Goal: Task Accomplishment & Management: Use online tool/utility

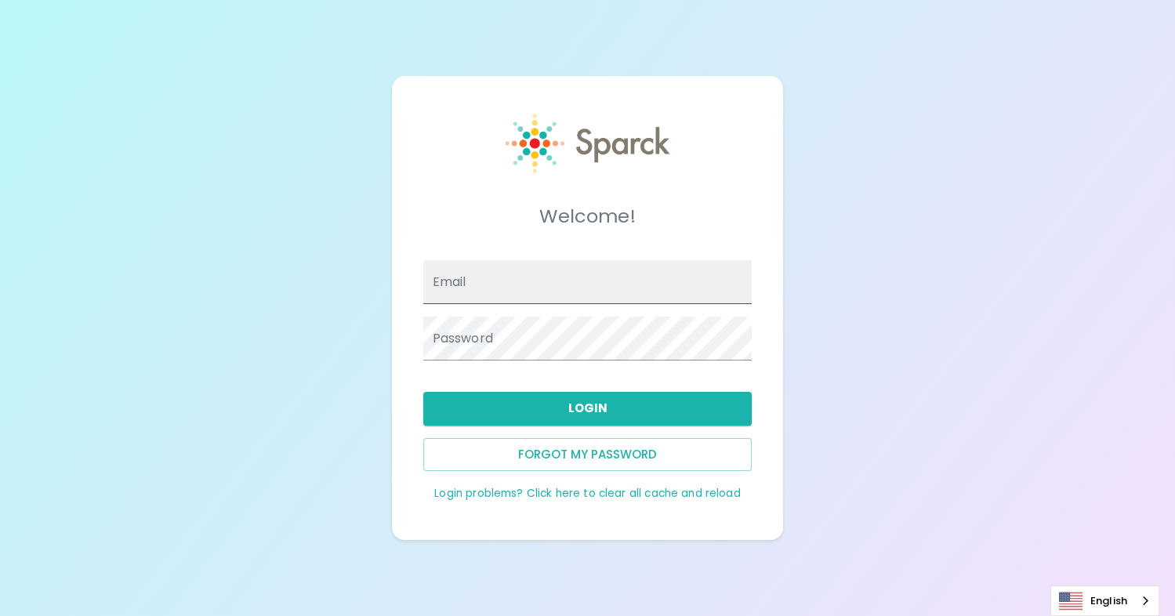
type input "8066324908"
type input "LeAnne.Lagasse+MCOE@sparckco.com"
click at [585, 417] on button "Login" at bounding box center [587, 408] width 329 height 33
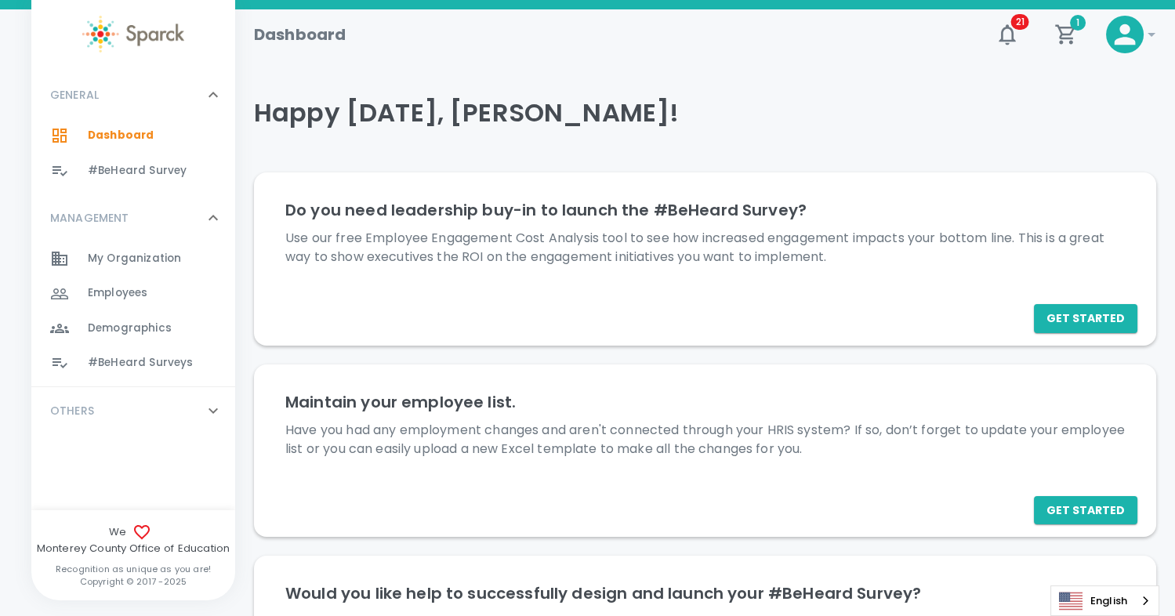
click at [125, 360] on span "#BeHeard Surveys" at bounding box center [140, 363] width 105 height 16
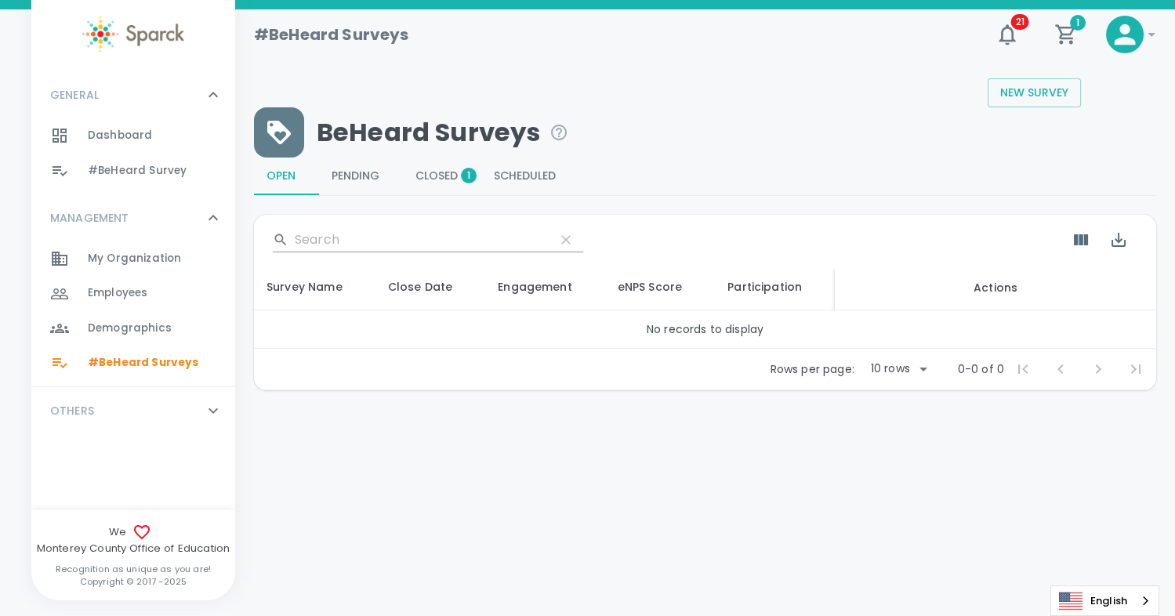
click at [365, 172] on span "Pending 0" at bounding box center [361, 176] width 59 height 14
click at [301, 177] on span "Open 0" at bounding box center [287, 176] width 40 height 14
click at [526, 173] on span "Scheduled 0" at bounding box center [530, 176] width 73 height 14
click at [129, 176] on span "#BeHeard Survey" at bounding box center [137, 171] width 99 height 16
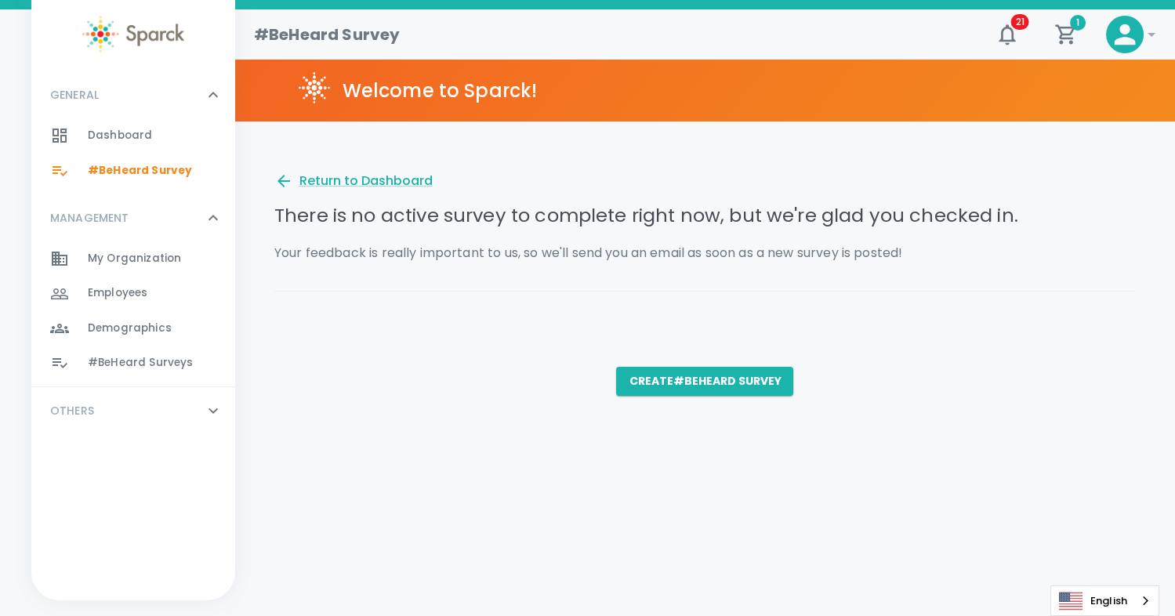
click at [108, 141] on span "Dashboard" at bounding box center [120, 136] width 64 height 16
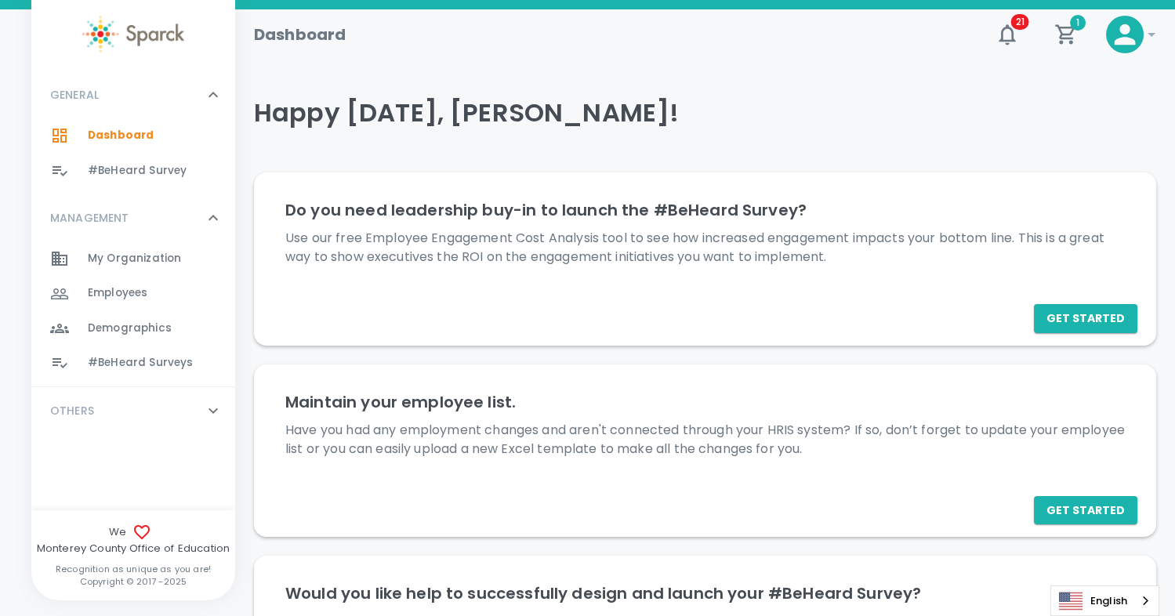
click at [111, 366] on span "#BeHeard Surveys" at bounding box center [140, 363] width 105 height 16
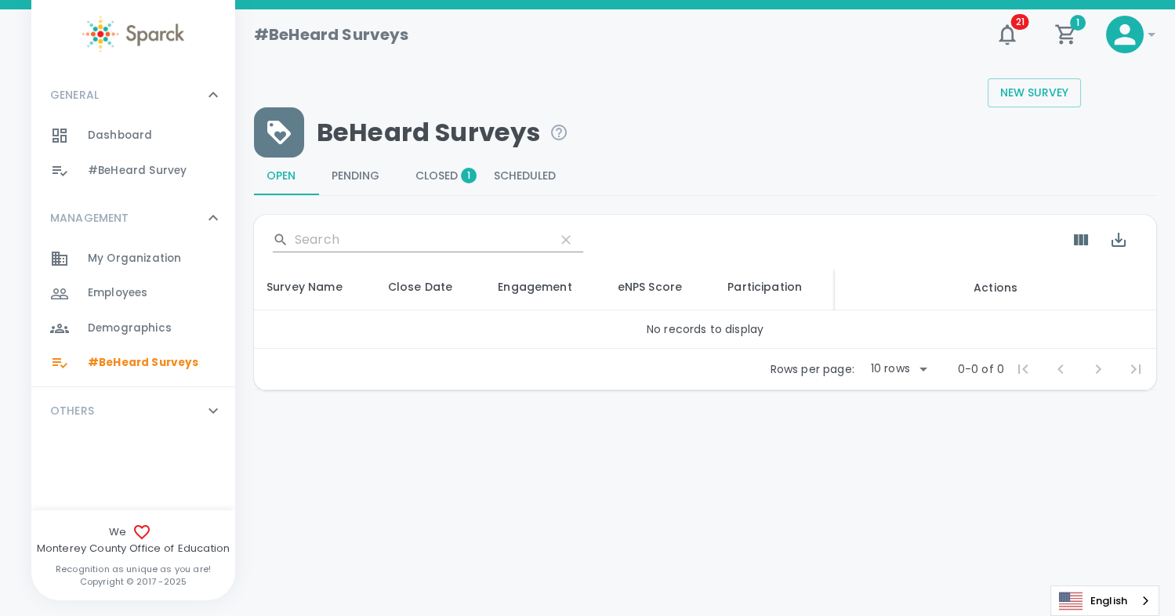
click at [443, 171] on span "Closed 1" at bounding box center [442, 176] width 53 height 14
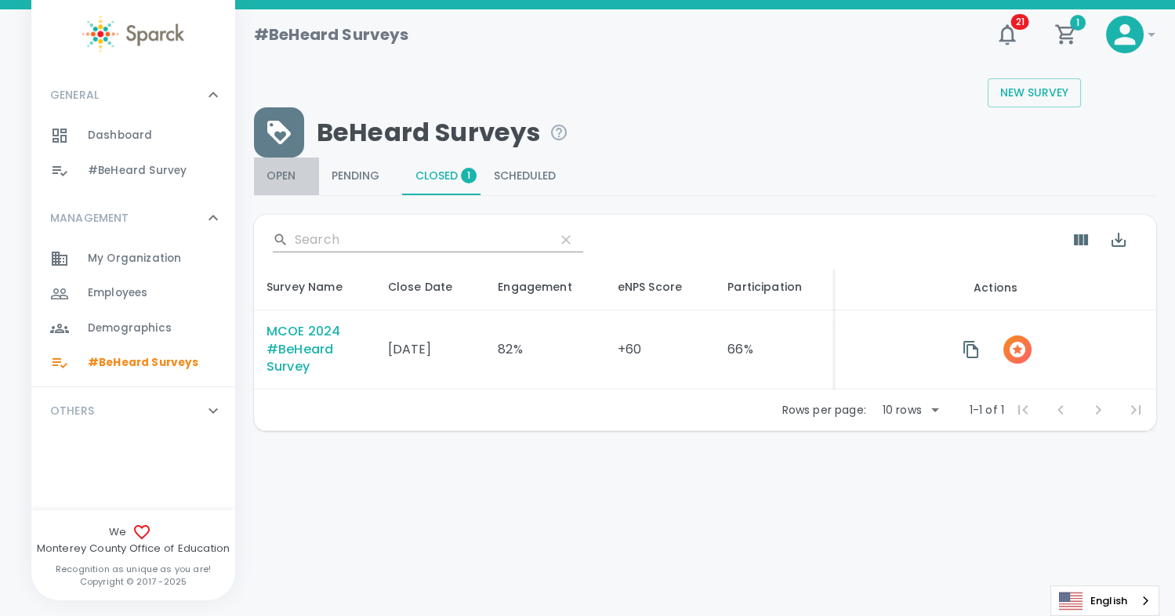
click at [292, 172] on span "Open 0" at bounding box center [287, 176] width 40 height 14
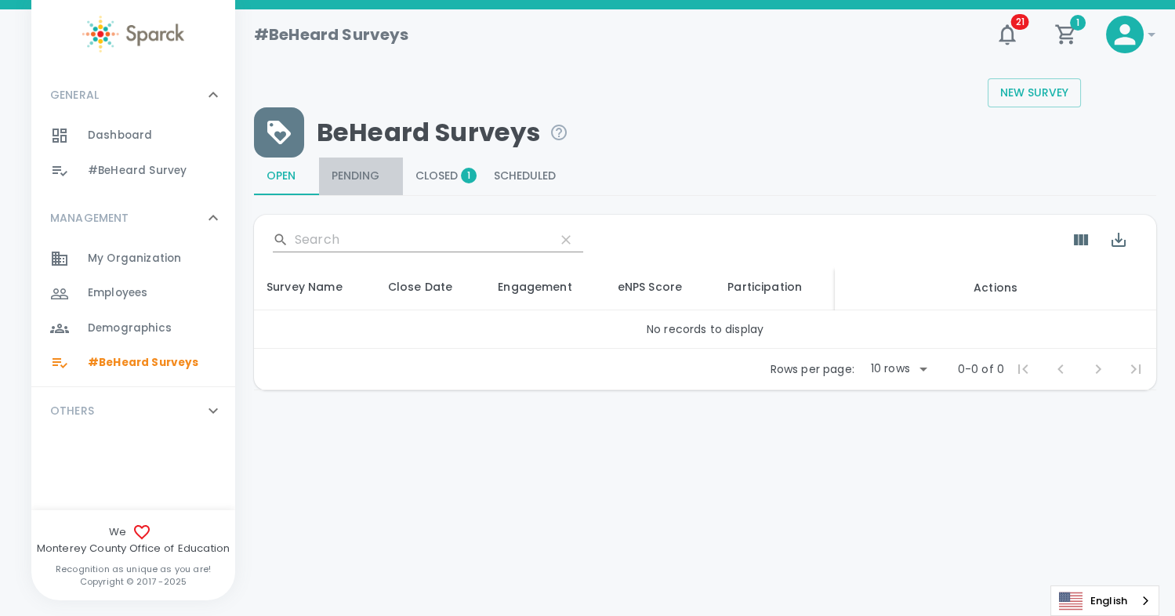
click at [371, 180] on span "Pending 0" at bounding box center [361, 176] width 59 height 14
click at [289, 176] on span "Open 0" at bounding box center [287, 176] width 40 height 14
click at [787, 122] on div "BeHeard Surveys" at bounding box center [705, 132] width 902 height 50
click at [1127, 40] on icon at bounding box center [1125, 34] width 21 height 21
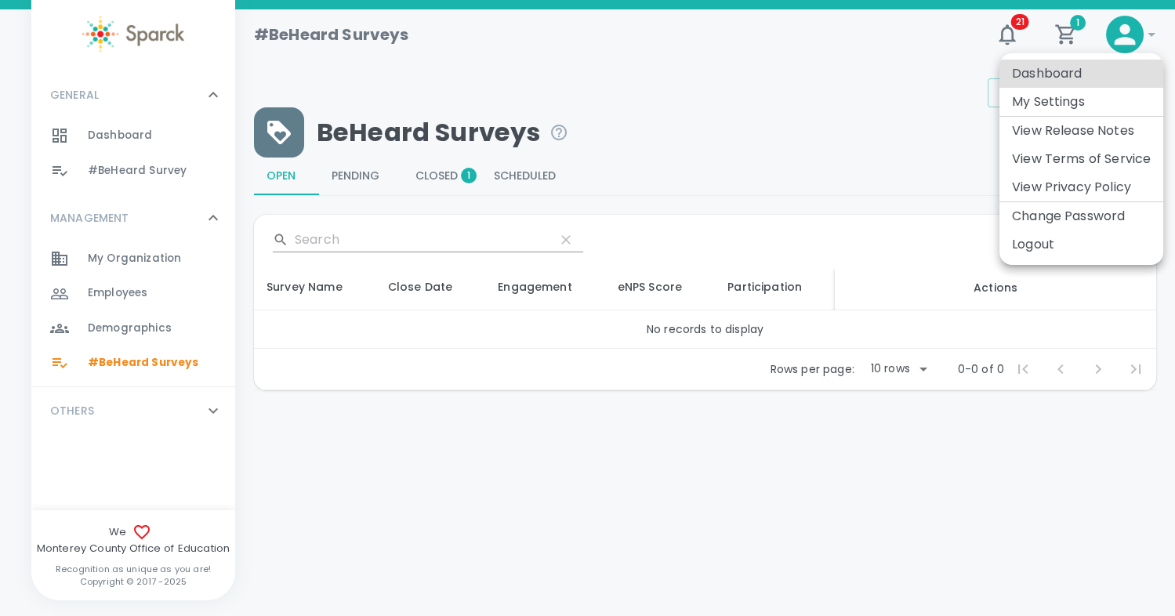
click at [1058, 250] on li "Logout" at bounding box center [1082, 244] width 164 height 28
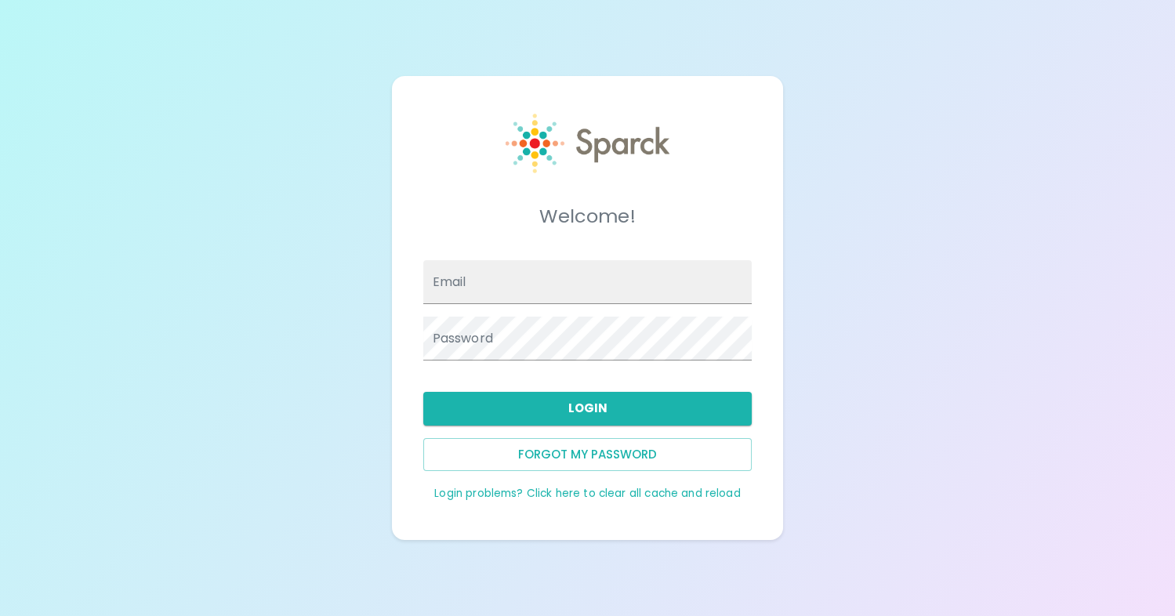
type input "leanne+ttcu@leannelagasse.com"
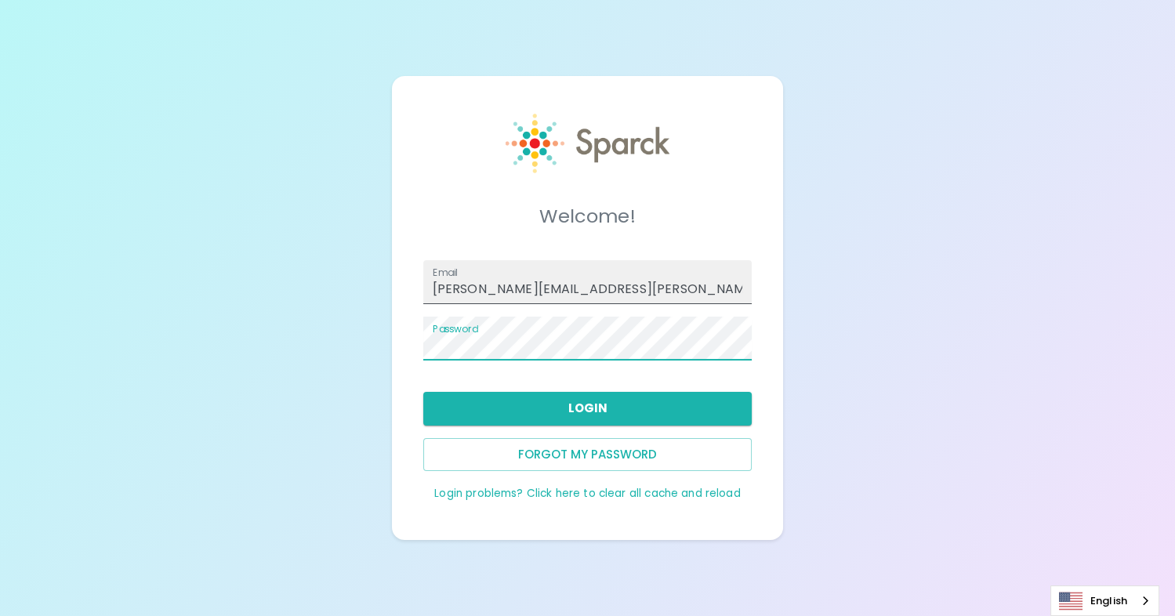
click at [559, 297] on input "LeAnne.Lagasse+MCOE@sparckco.com" at bounding box center [587, 282] width 329 height 44
type input "leanne+ttcu@leannelagasse.com"
click at [550, 412] on button "Login" at bounding box center [587, 408] width 329 height 33
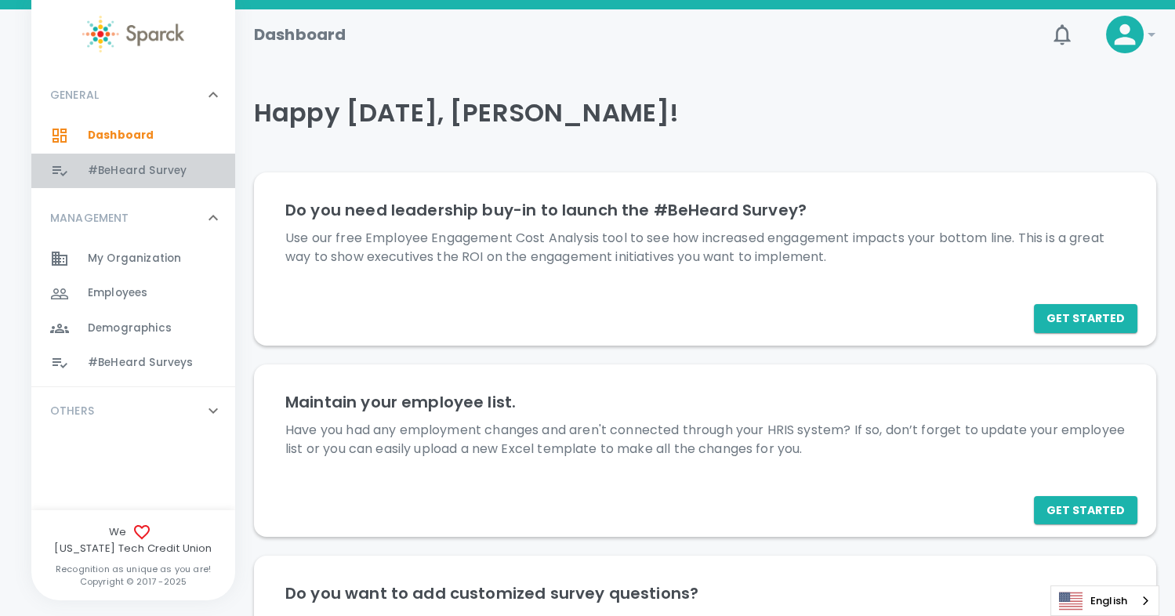
click at [138, 174] on span "#BeHeard Survey" at bounding box center [137, 171] width 99 height 16
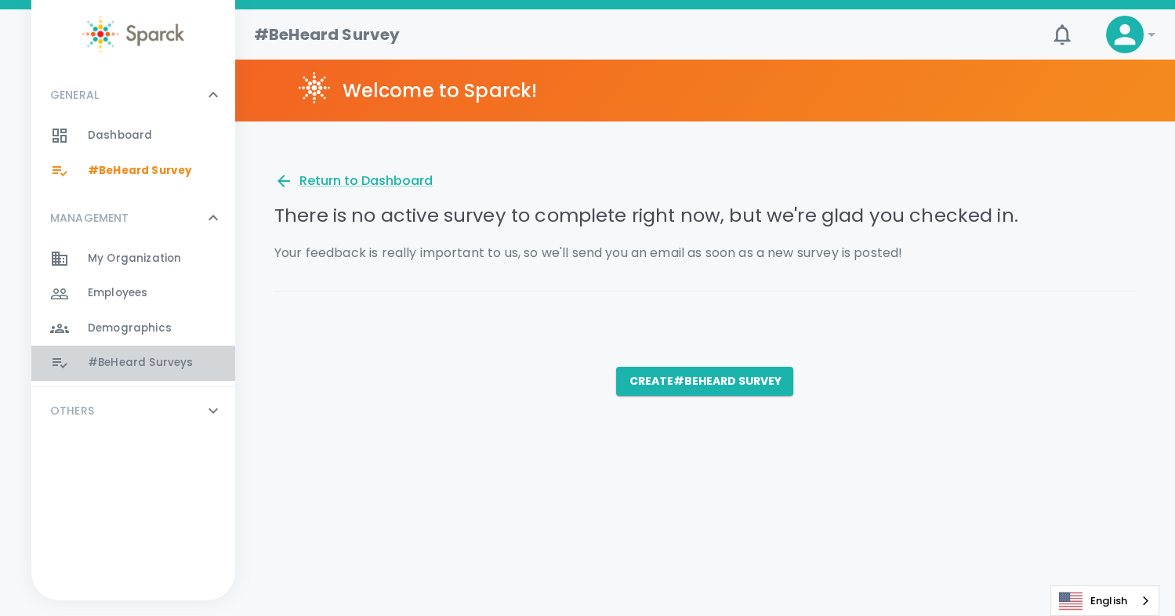
click at [118, 362] on span "#BeHeard Surveys" at bounding box center [140, 363] width 105 height 16
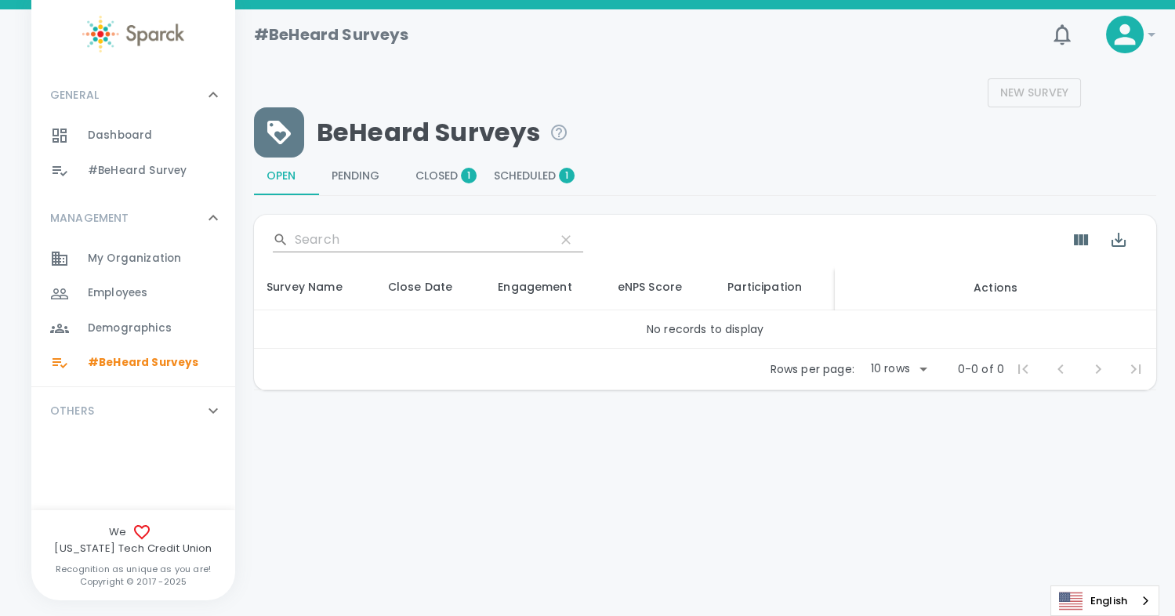
click at [533, 179] on span "Scheduled 1" at bounding box center [530, 176] width 73 height 14
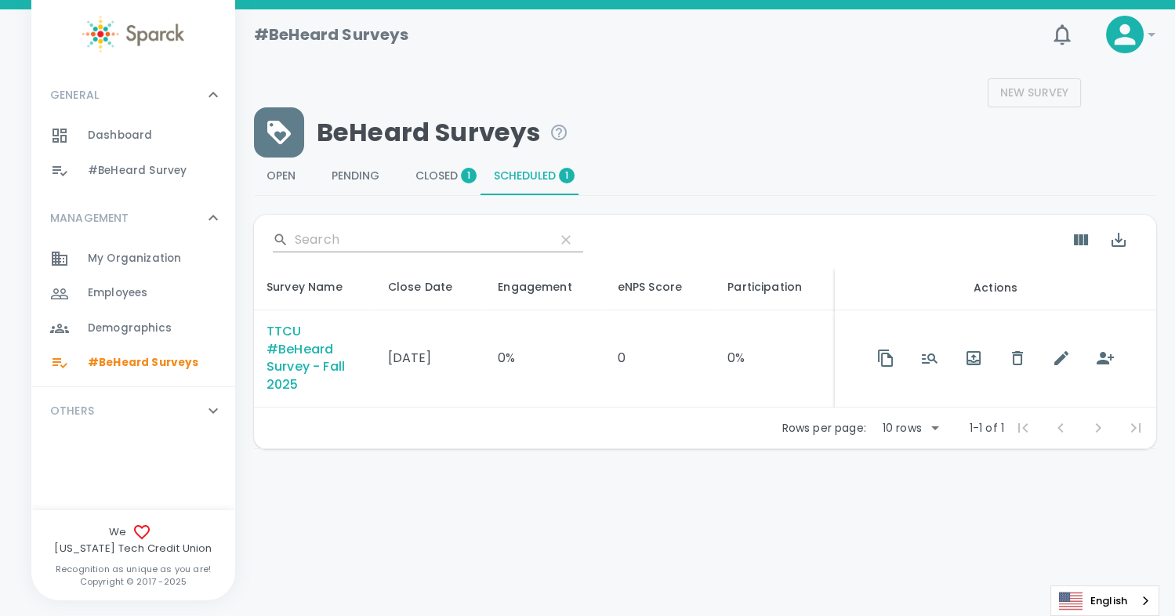
click at [437, 172] on span "Closed 1" at bounding box center [442, 176] width 53 height 14
click at [283, 177] on span "Open 0" at bounding box center [287, 176] width 40 height 14
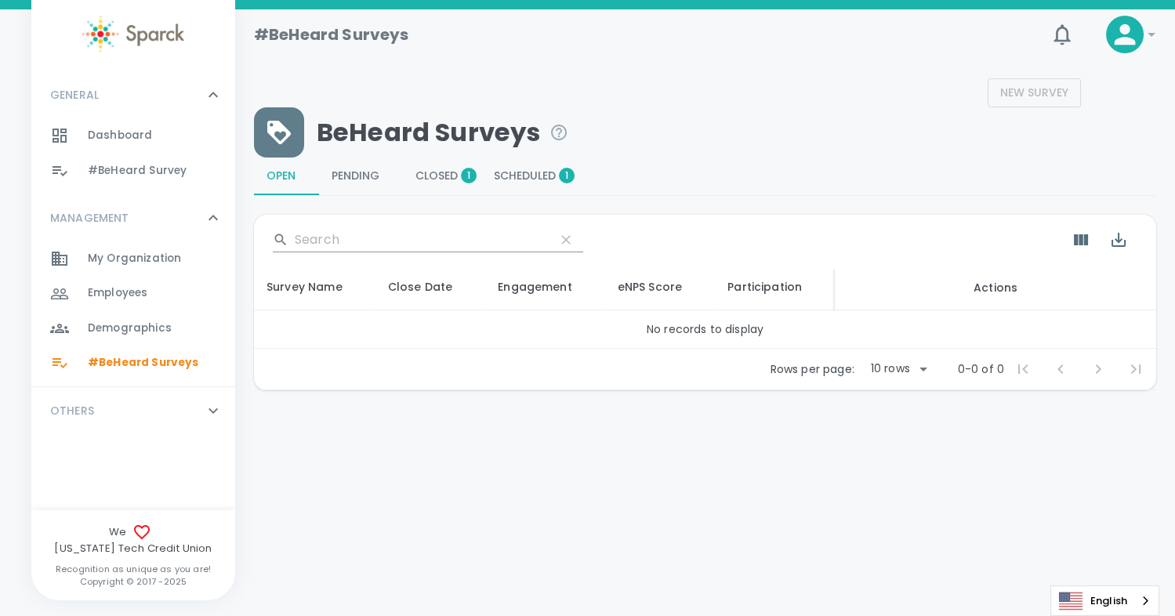
click at [505, 171] on span "Scheduled 1" at bounding box center [530, 176] width 73 height 14
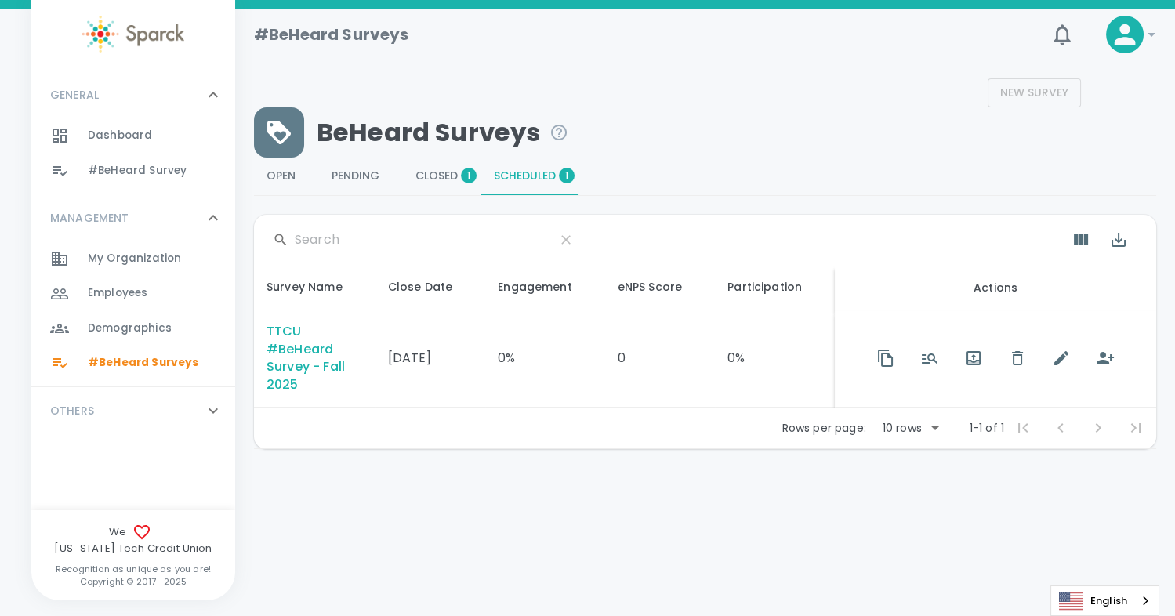
click at [299, 365] on div "TTCU #BeHeard Survey - Fall 2025" at bounding box center [315, 359] width 96 height 72
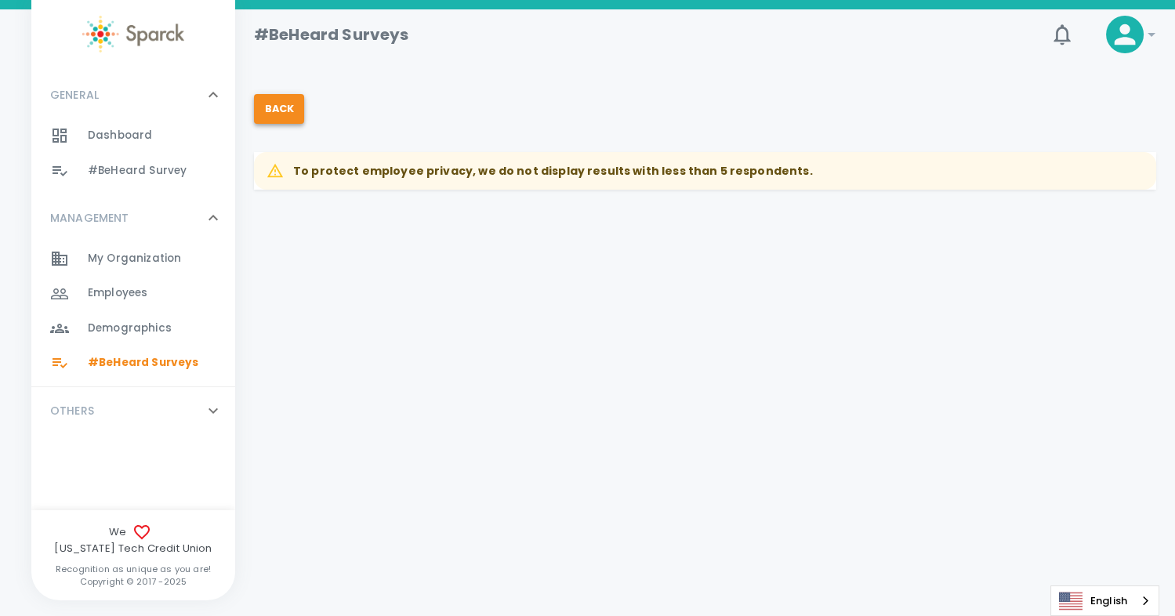
click at [270, 114] on button "Back" at bounding box center [279, 109] width 50 height 30
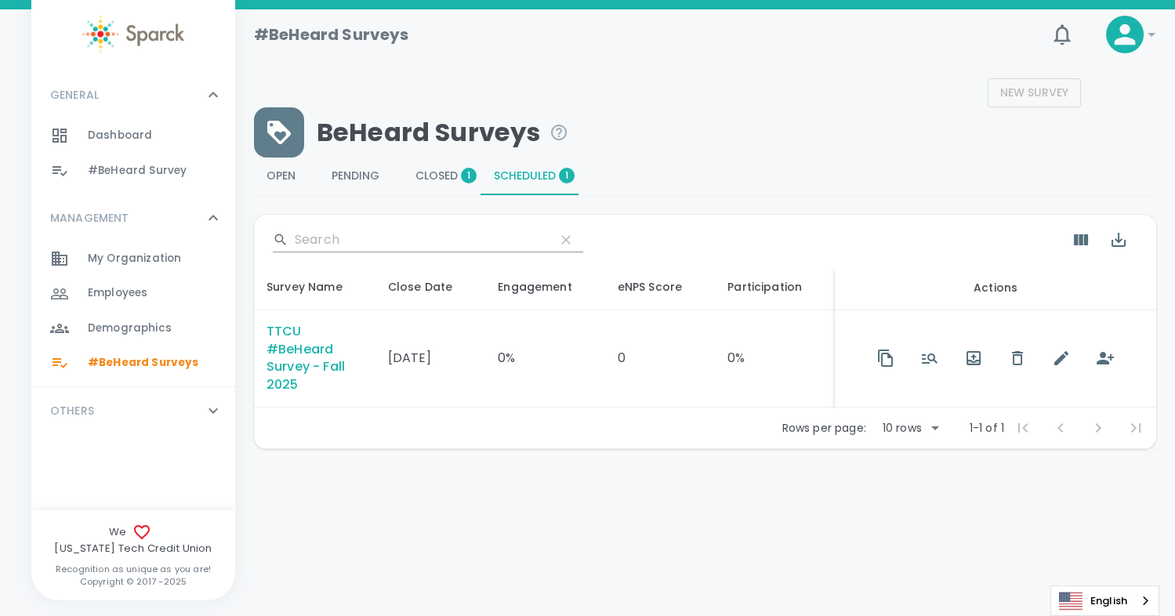
click at [528, 174] on span "Scheduled 1" at bounding box center [530, 176] width 73 height 14
click at [978, 358] on span "button" at bounding box center [973, 358] width 31 height 31
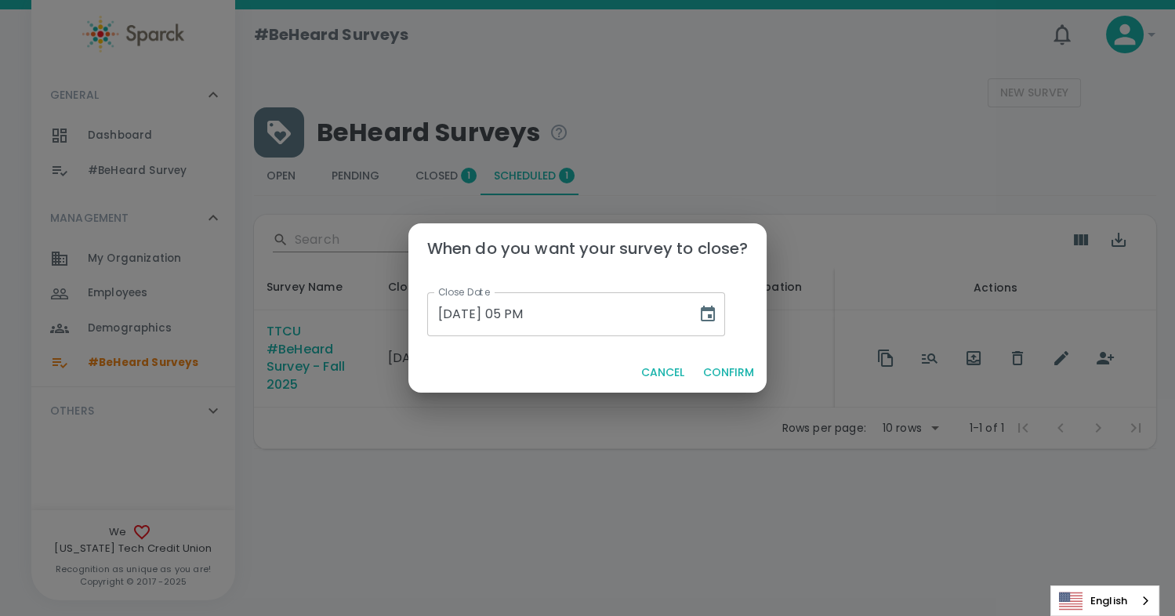
click at [729, 370] on button "Confirm" at bounding box center [729, 372] width 64 height 29
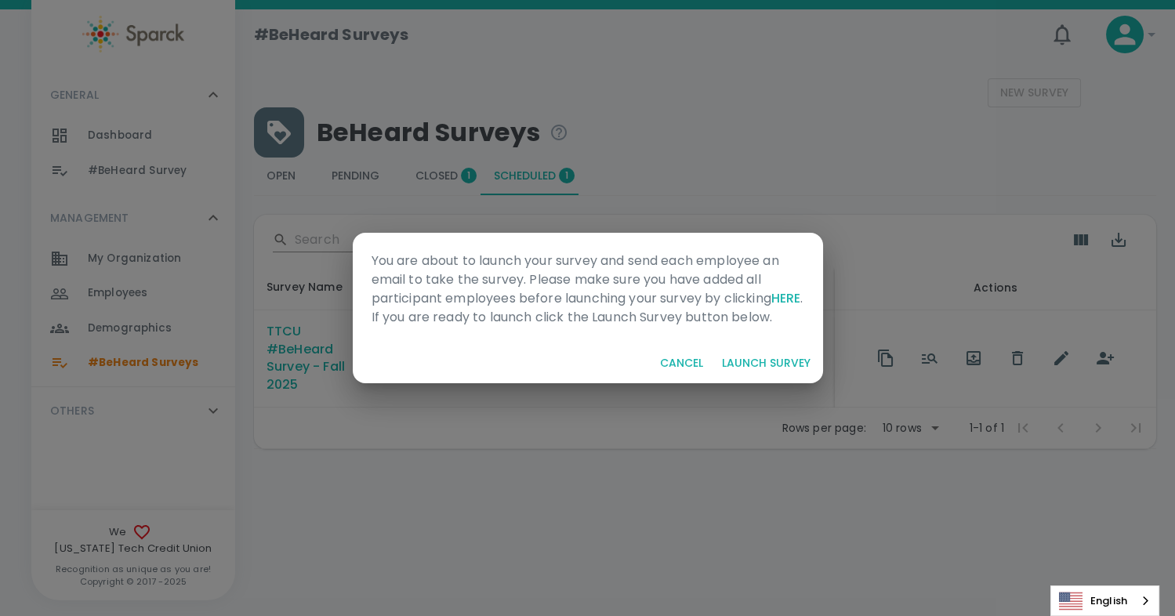
click at [779, 370] on button "Launch Survey" at bounding box center [766, 363] width 101 height 29
